Goal: Download file/media

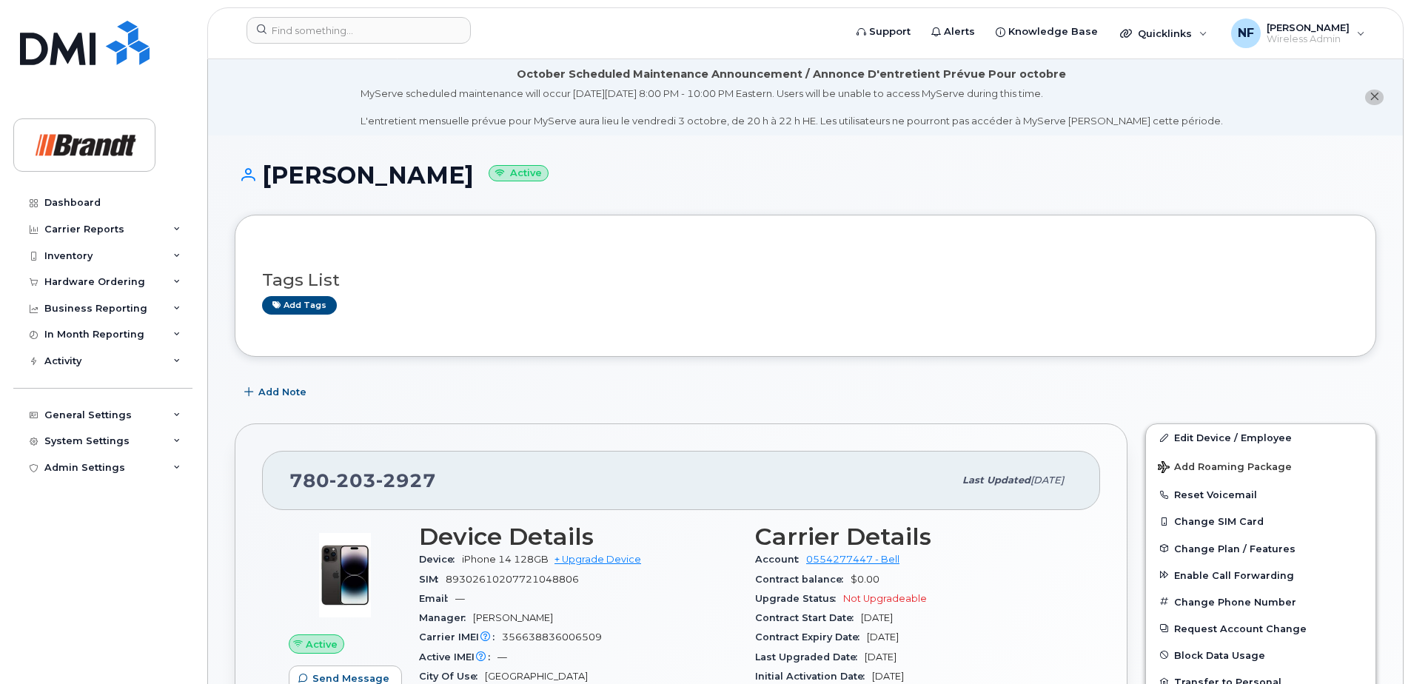
click at [175, 255] on icon at bounding box center [176, 255] width 7 height 7
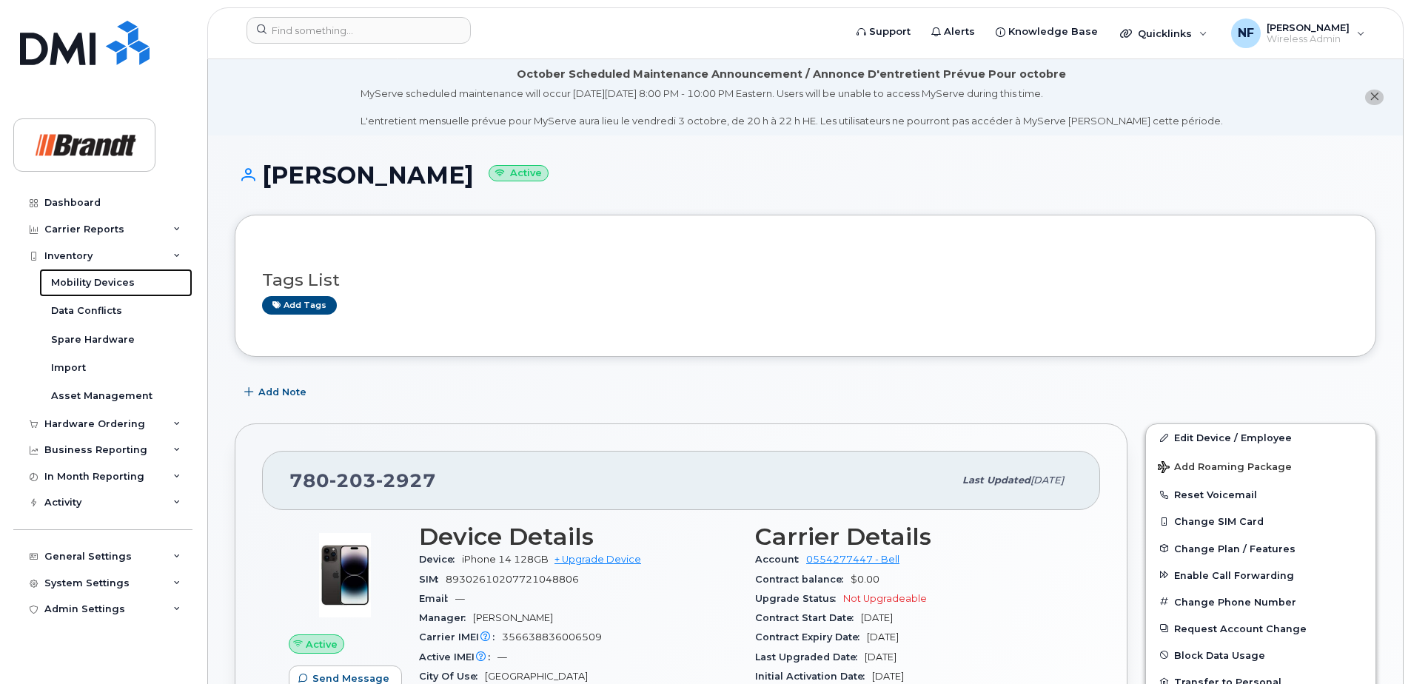
click at [111, 282] on div "Mobility Devices" at bounding box center [93, 282] width 84 height 13
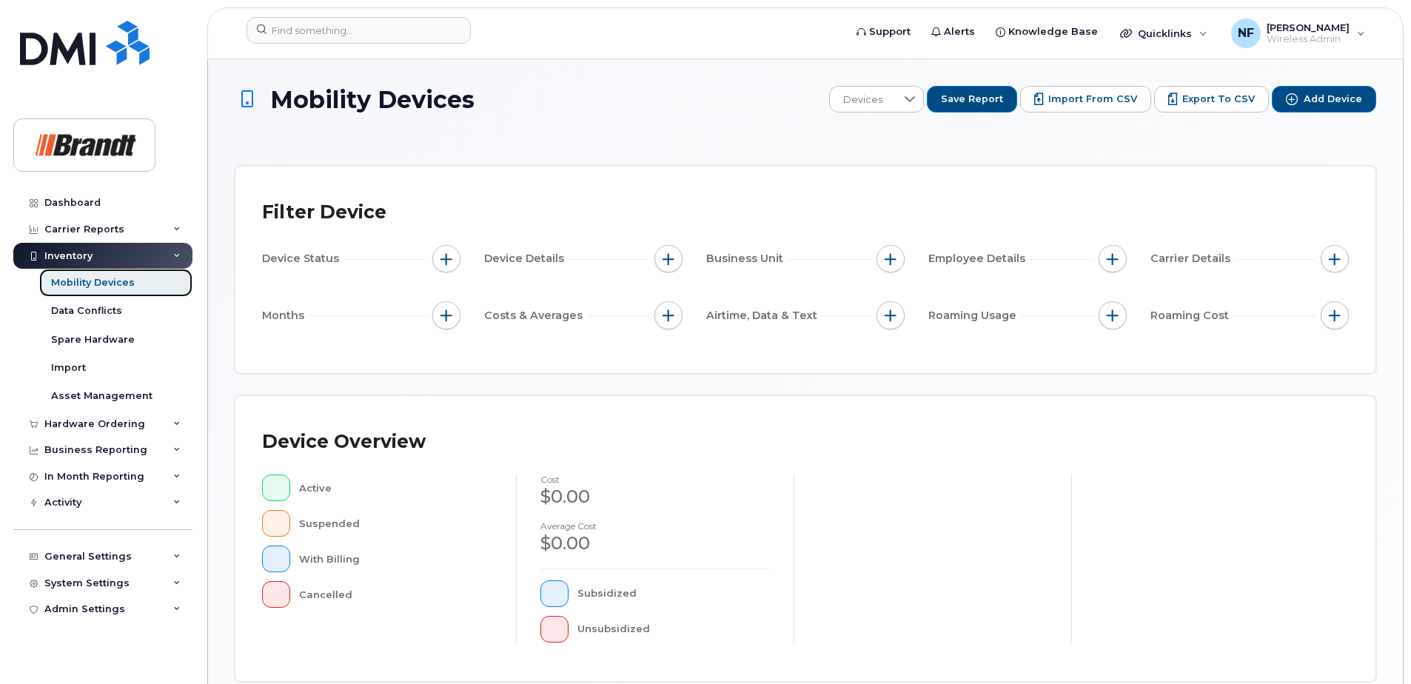
scroll to position [365, 0]
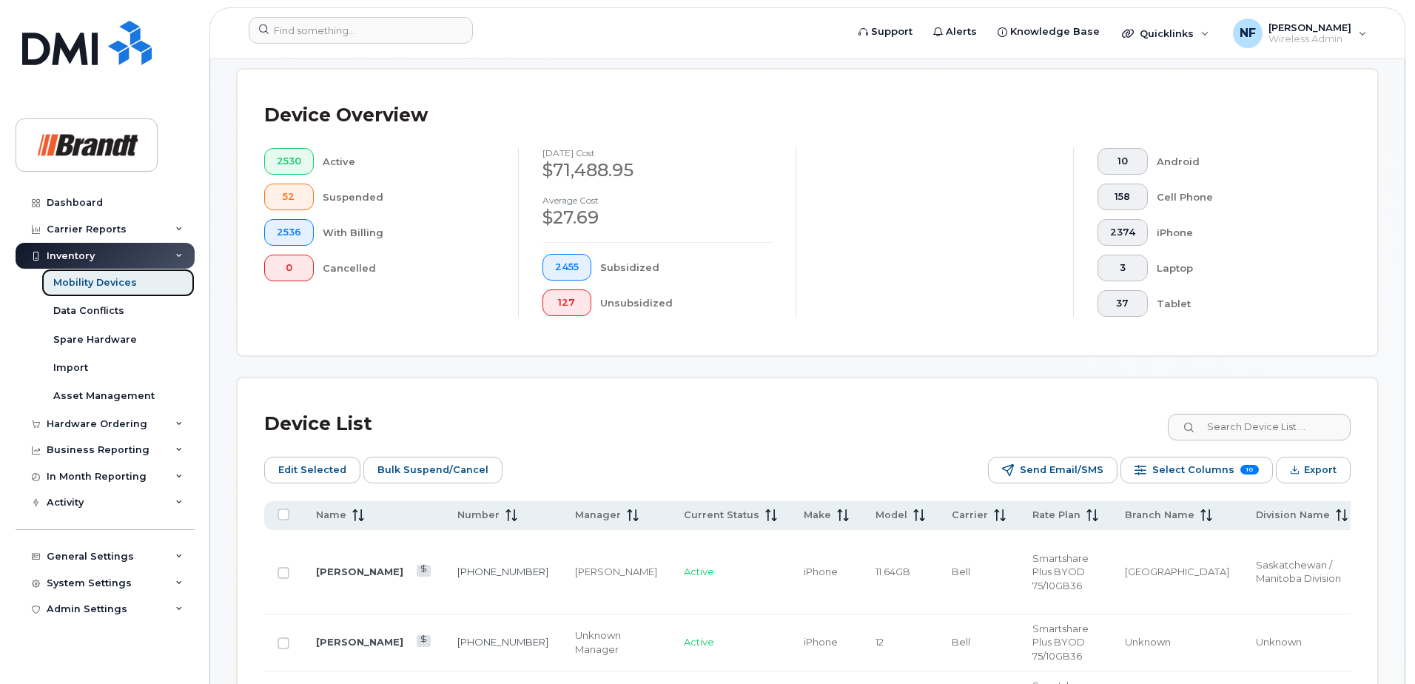
scroll to position [587, 0]
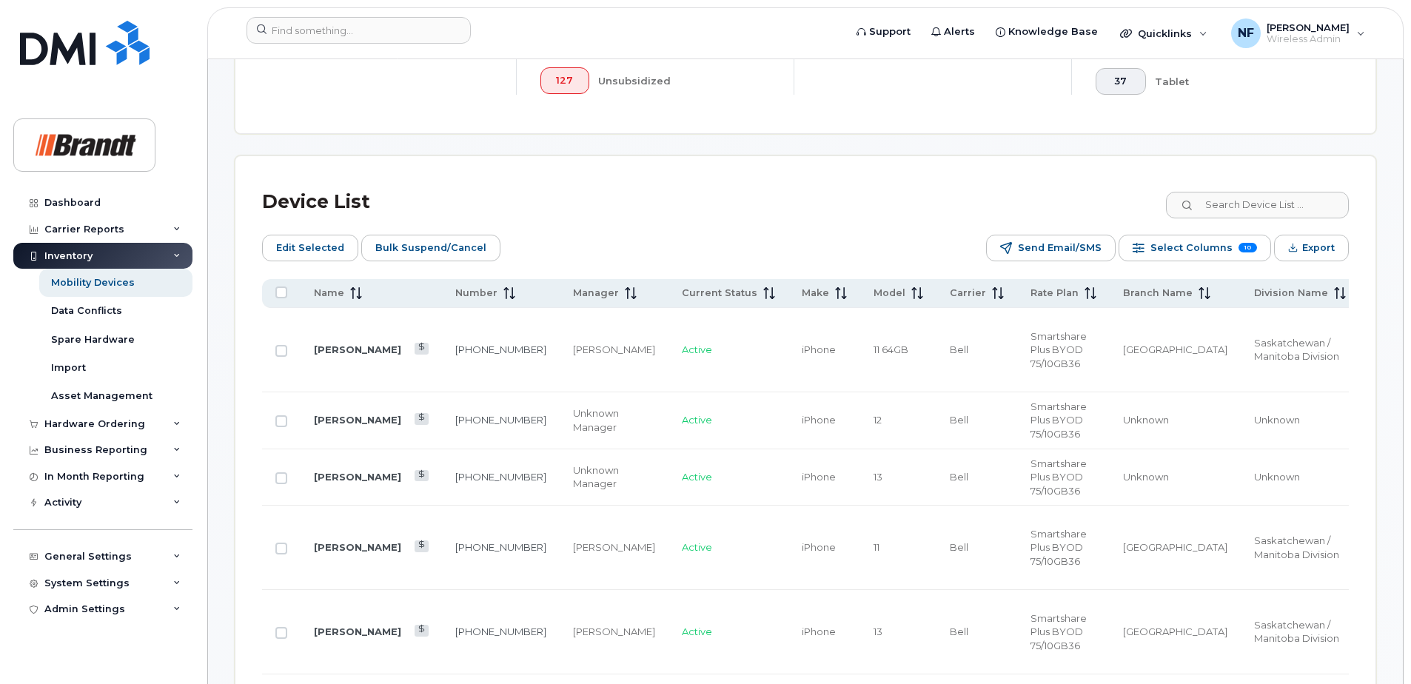
click at [1304, 249] on span "Export" at bounding box center [1318, 248] width 33 height 22
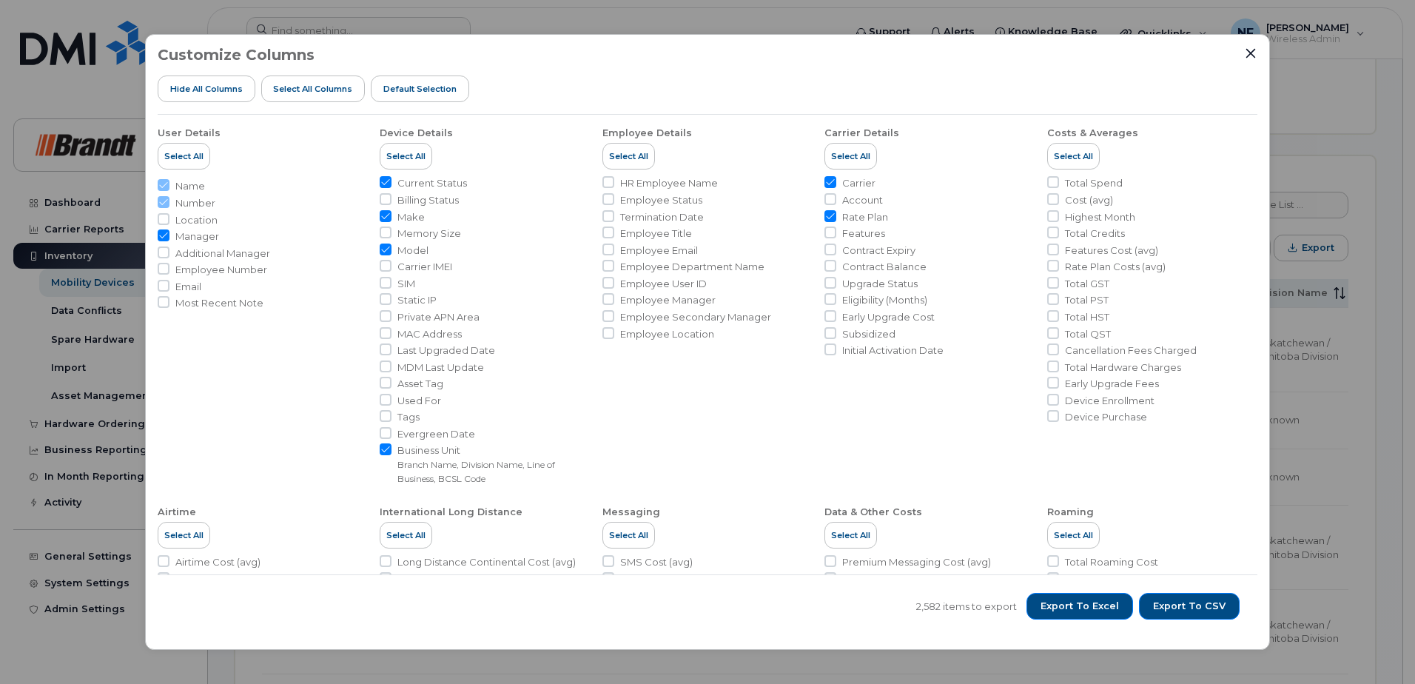
click at [164, 269] on input "Employee Number" at bounding box center [164, 269] width 12 height 12
checkbox input "true"
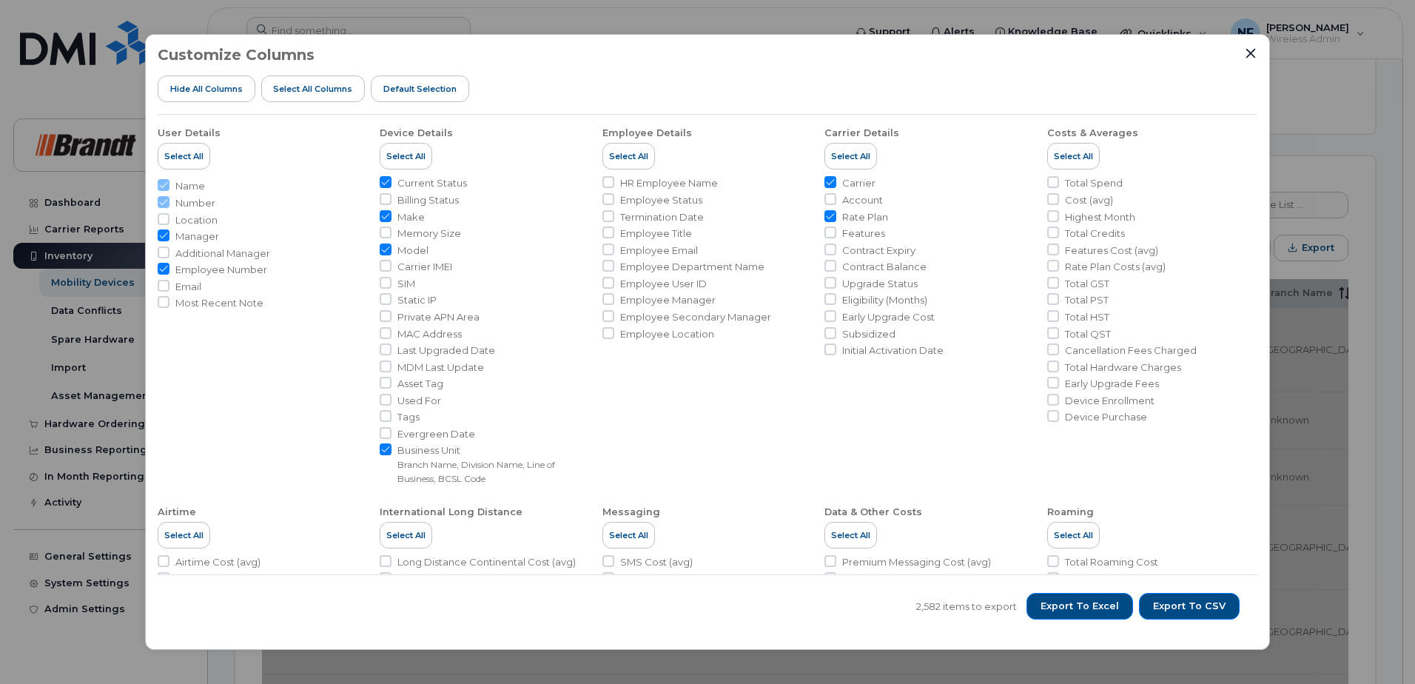
click at [386, 269] on input "Carrier IMEI" at bounding box center [386, 266] width 12 height 12
checkbox input "true"
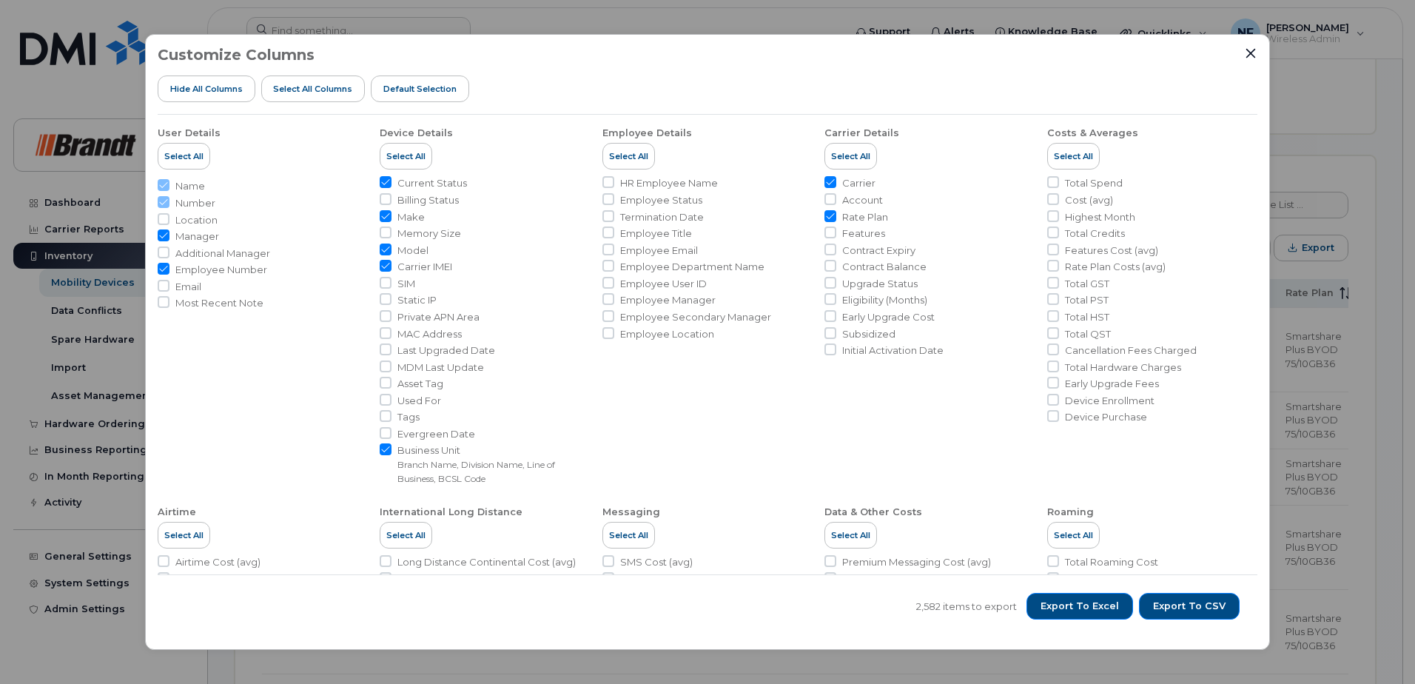
click at [1180, 611] on span "Export to CSV" at bounding box center [1189, 606] width 73 height 13
drag, startPoint x: 1103, startPoint y: 603, endPoint x: 1000, endPoint y: 537, distance: 122.6
click at [1103, 603] on span "Export to Excel" at bounding box center [1080, 606] width 78 height 13
